Goal: Task Accomplishment & Management: Manage account settings

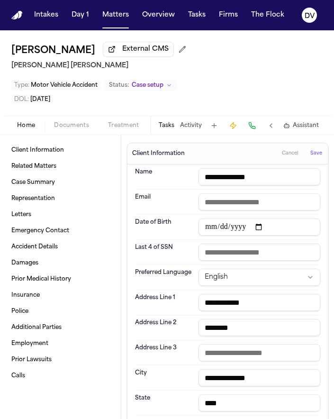
click at [314, 157] on button "Save" at bounding box center [317, 153] width 18 height 15
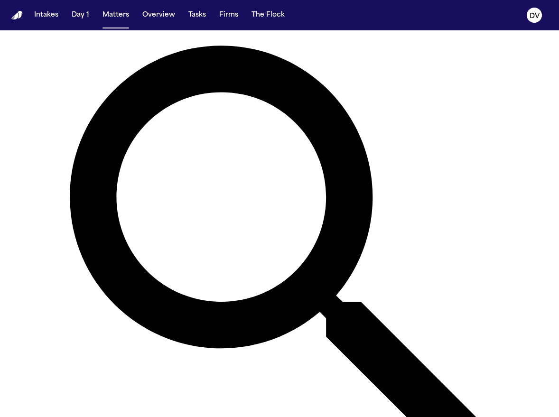
scroll to position [66, 0]
